Goal: Information Seeking & Learning: Find specific page/section

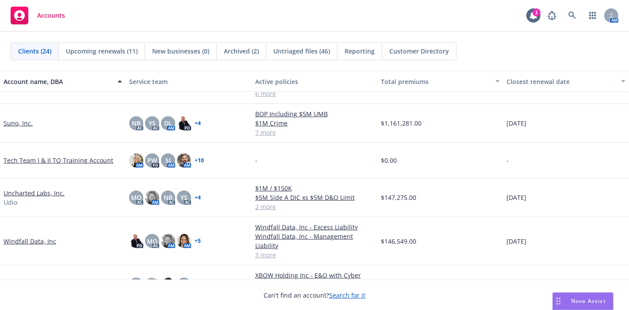
scroll to position [687, 0]
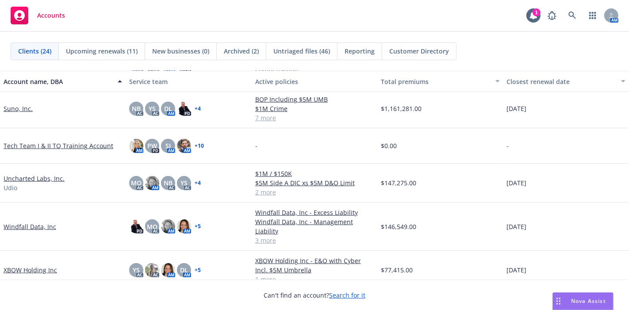
click at [45, 222] on link "Windfall Data, Inc" at bounding box center [30, 226] width 53 height 9
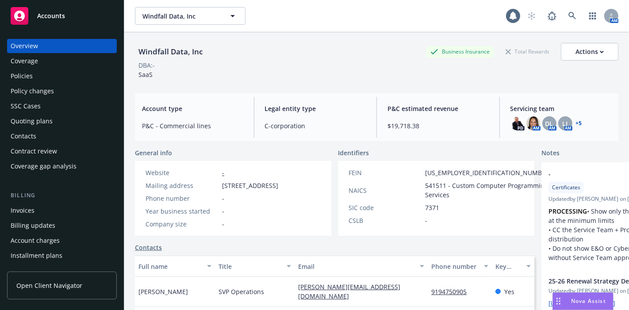
click at [57, 73] on div "Policies" at bounding box center [62, 76] width 103 height 14
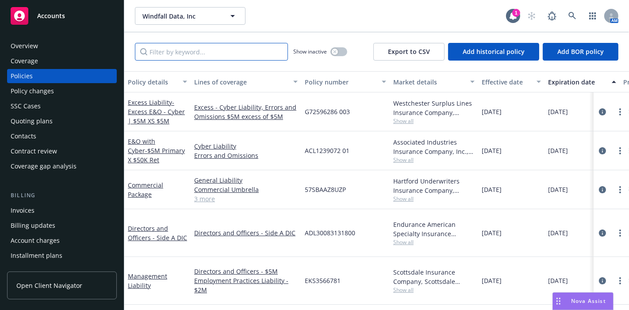
click at [179, 55] on input "Filter by keyword..." at bounding box center [211, 52] width 153 height 18
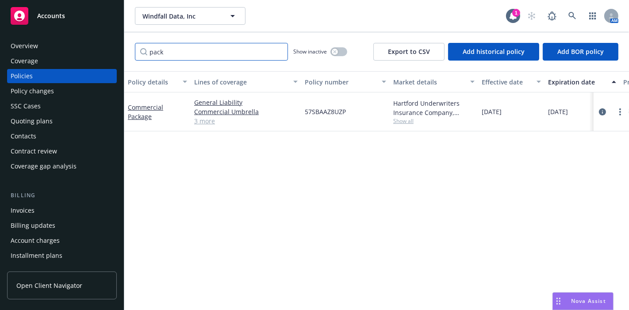
type input "pack"
click at [197, 122] on link "3 more" at bounding box center [245, 120] width 103 height 9
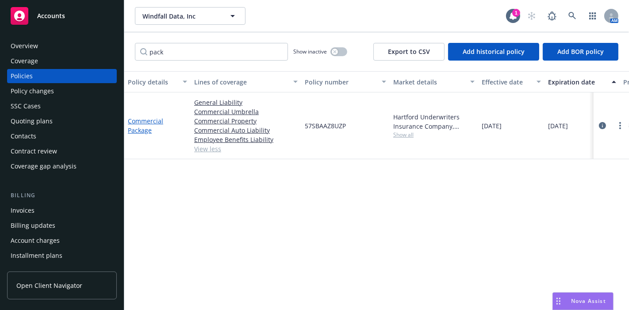
click at [160, 120] on link "Commercial Package" at bounding box center [145, 126] width 35 height 18
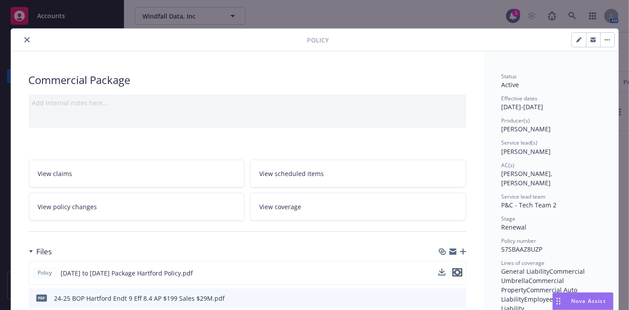
click at [454, 272] on icon "preview file" at bounding box center [457, 272] width 8 height 6
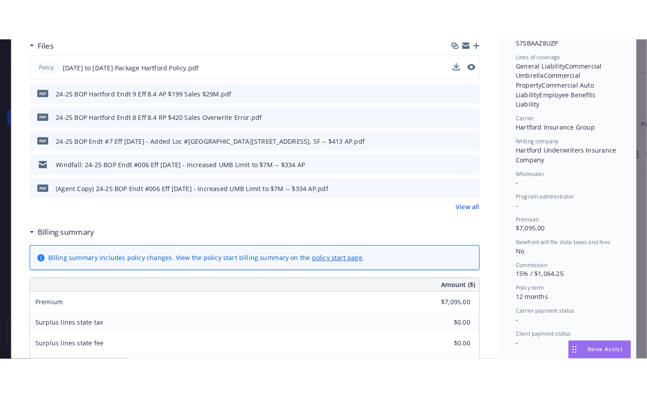
scroll to position [245, 0]
